Goal: Go to known website: Go to known website

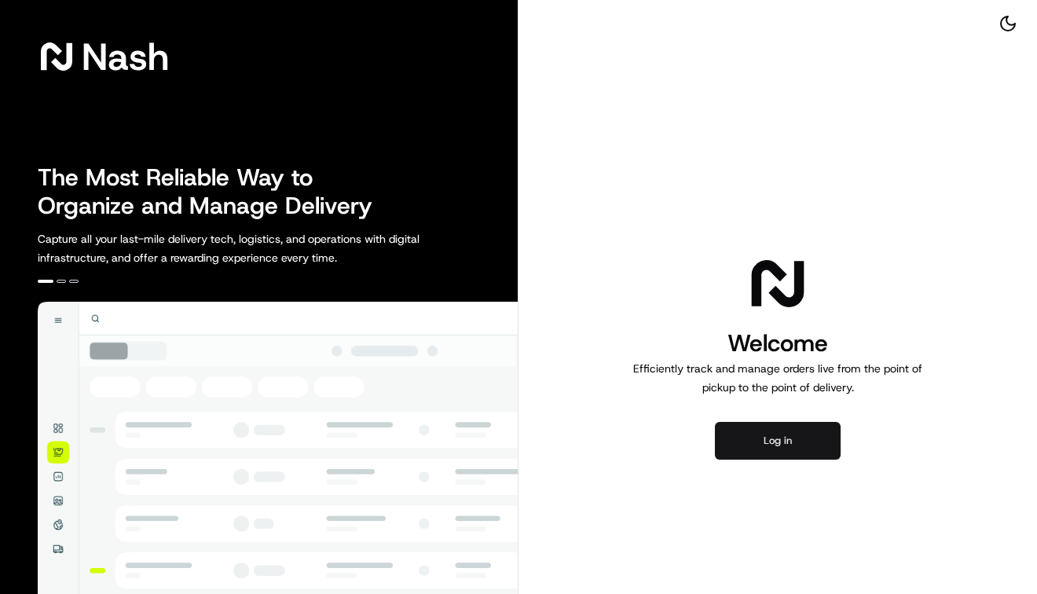
click at [772, 450] on button "Log in" at bounding box center [778, 441] width 126 height 38
